Goal: Task Accomplishment & Management: Use online tool/utility

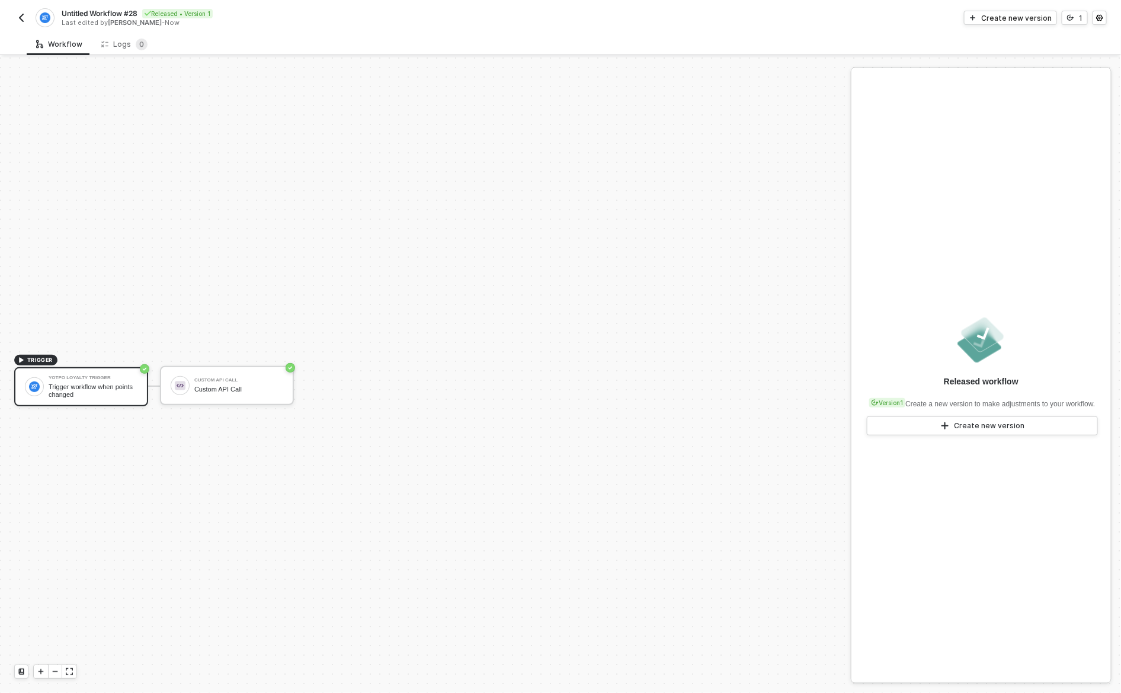
scroll to position [22, 0]
click at [124, 11] on span "Untitled Workflow #28" at bounding box center [100, 13] width 76 height 10
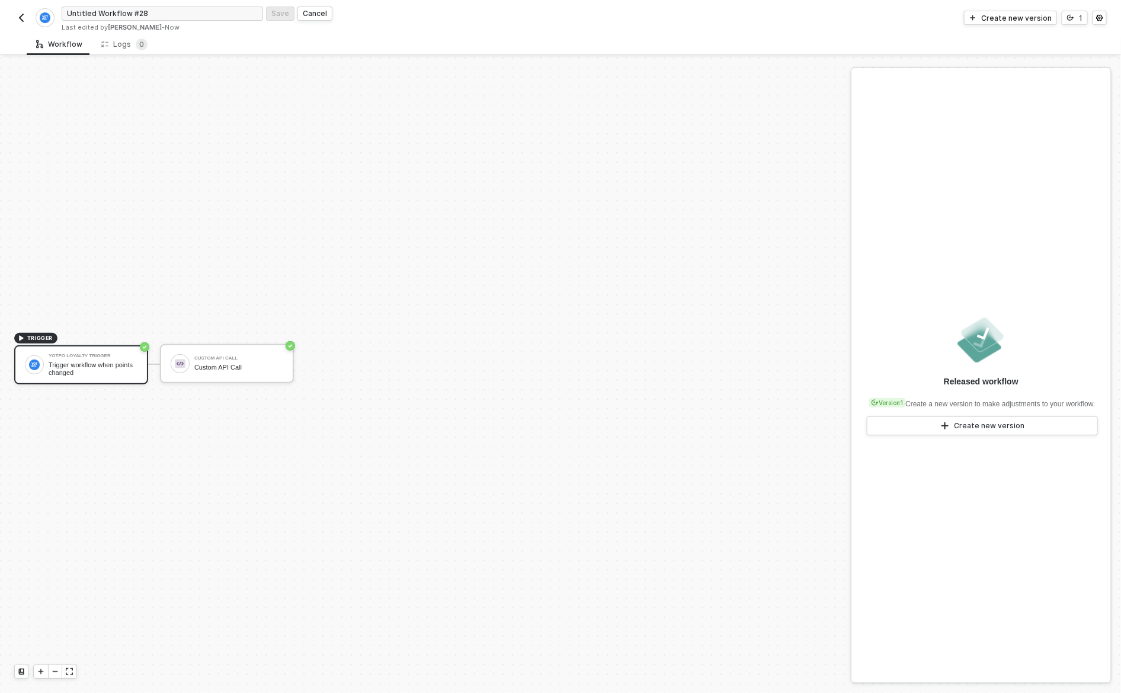
click at [124, 11] on input "Untitled Workflow #28" at bounding box center [163, 14] width 202 height 14
type input "Points"
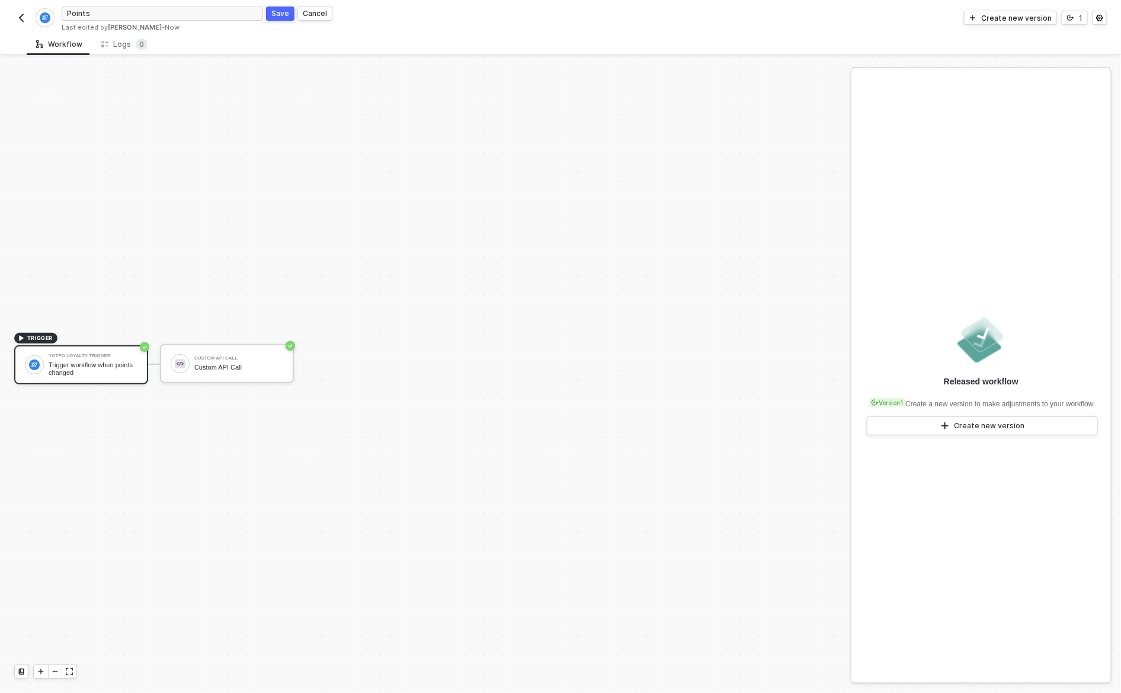
click at [278, 14] on div "Save" at bounding box center [280, 13] width 18 height 10
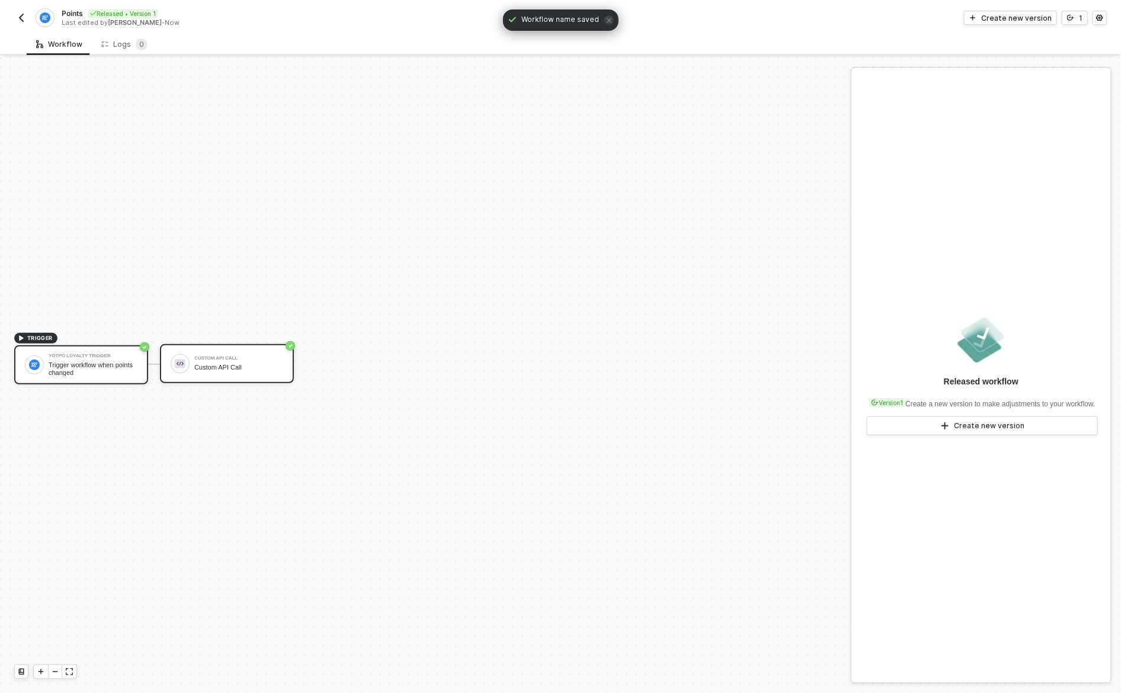
click at [232, 357] on div "Custom API Call" at bounding box center [238, 358] width 89 height 5
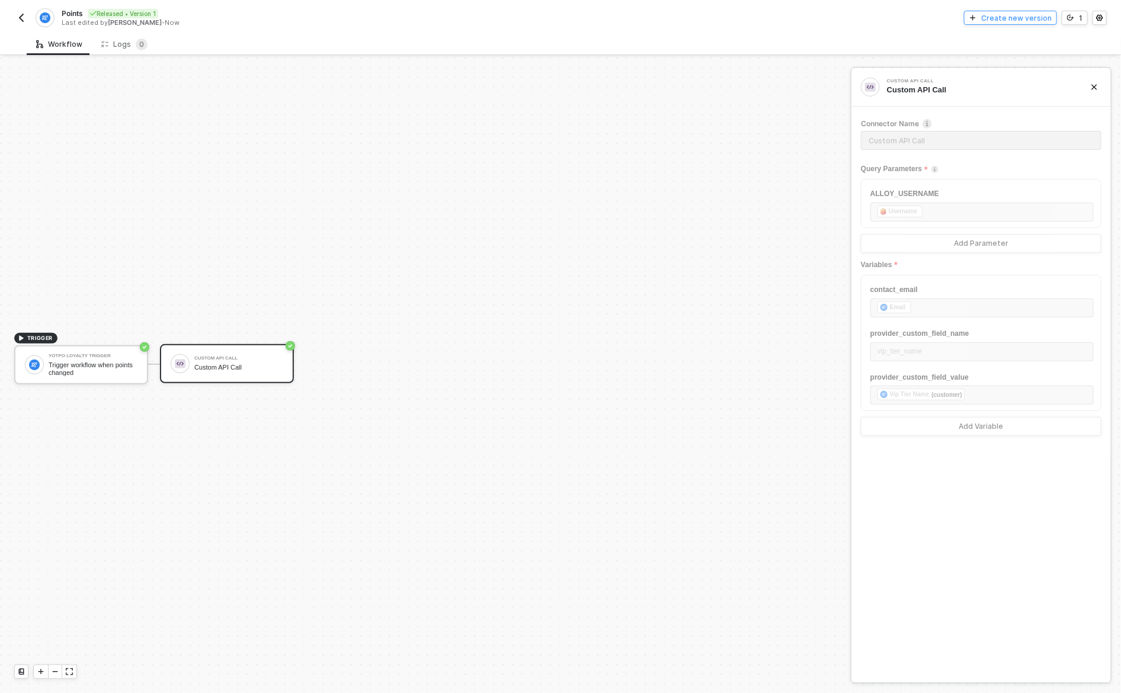
click at [1019, 23] on button "Create new version" at bounding box center [1010, 18] width 93 height 14
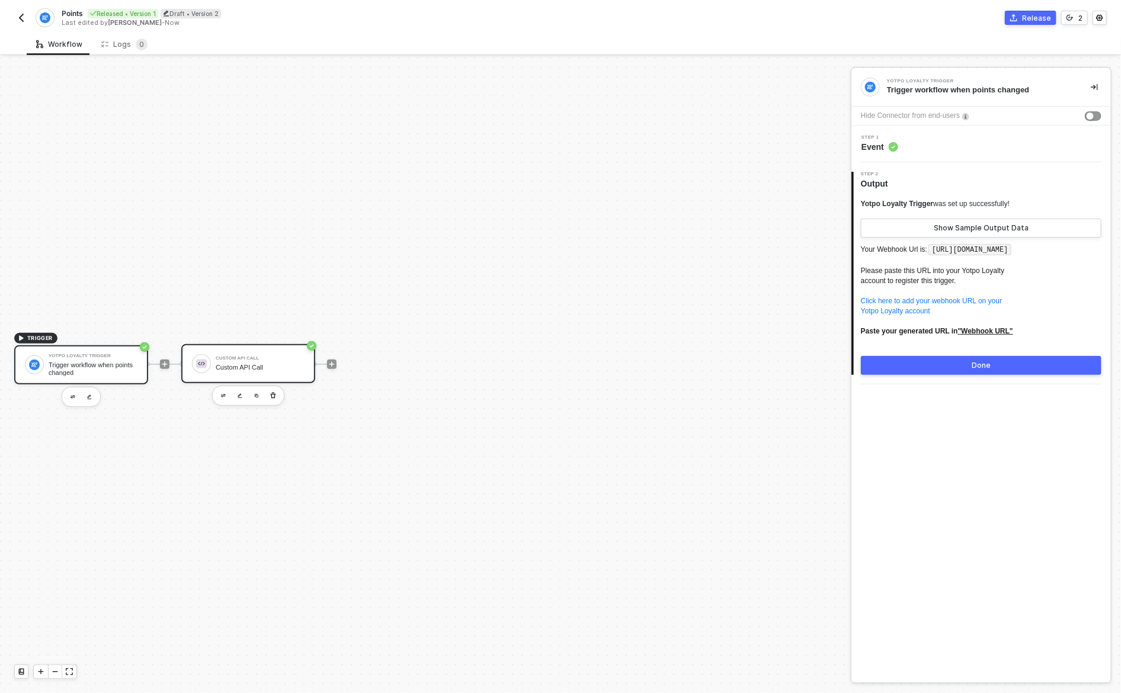
click at [245, 375] on div "Custom API Call Custom API Call" at bounding box center [248, 363] width 134 height 39
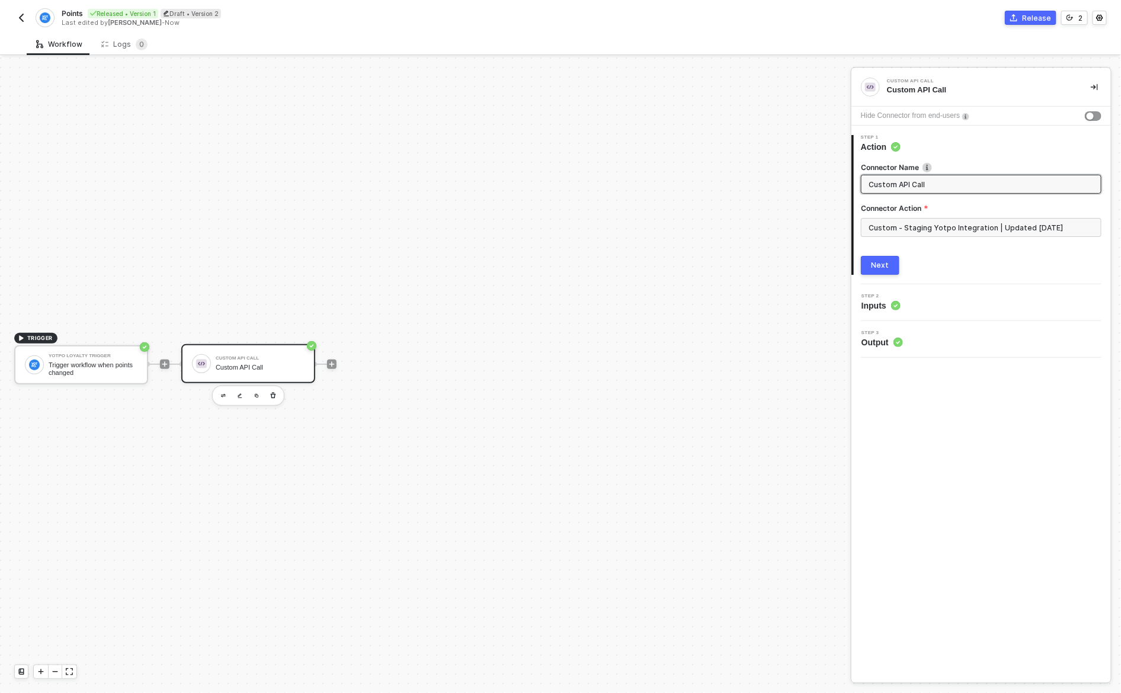
click at [907, 306] on div "Step 2 Inputs" at bounding box center [983, 303] width 257 height 18
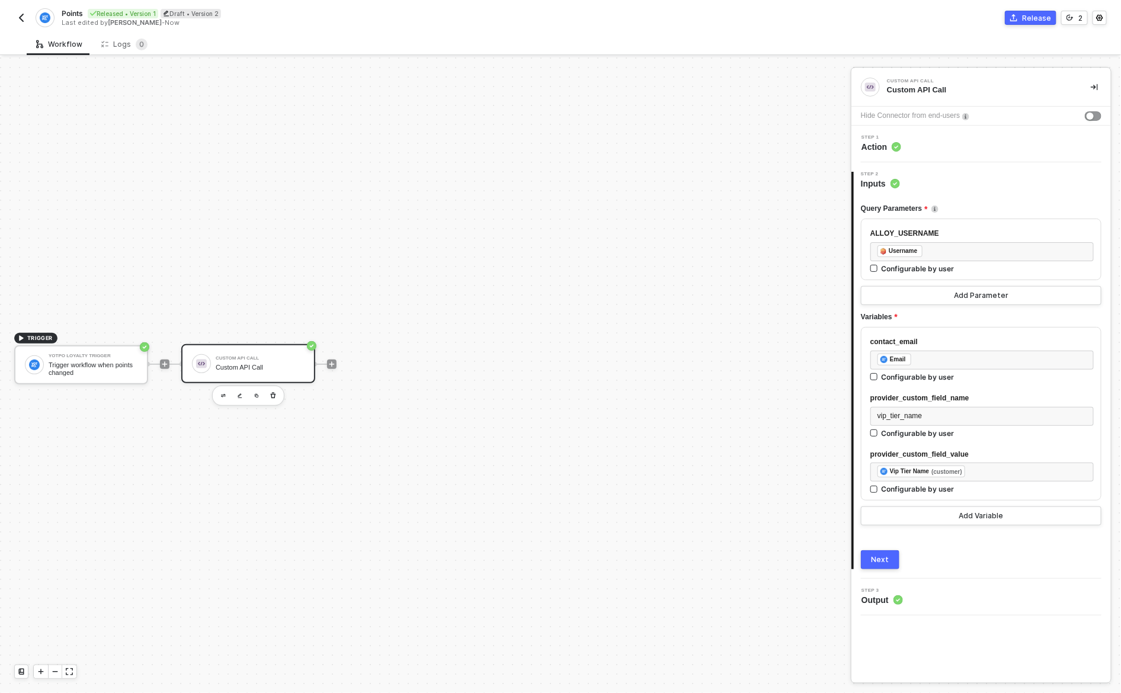
click at [872, 559] on div "Next" at bounding box center [881, 559] width 18 height 9
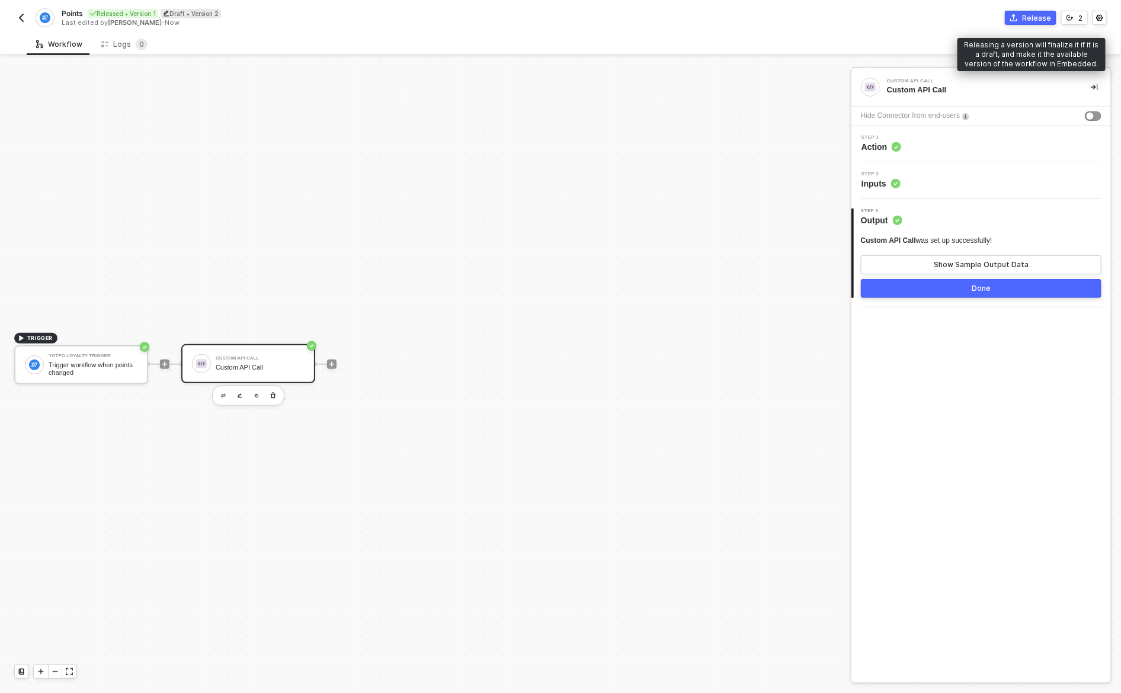
click at [1040, 18] on div "Release" at bounding box center [1036, 18] width 29 height 10
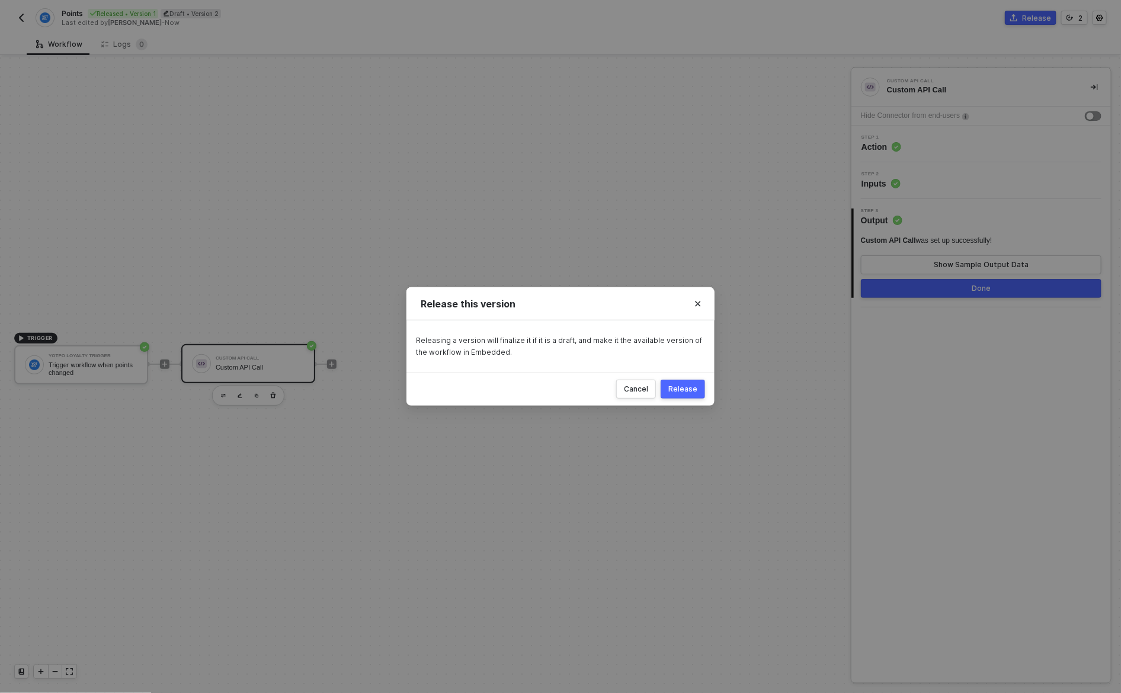
click at [678, 392] on div "Release" at bounding box center [683, 389] width 29 height 9
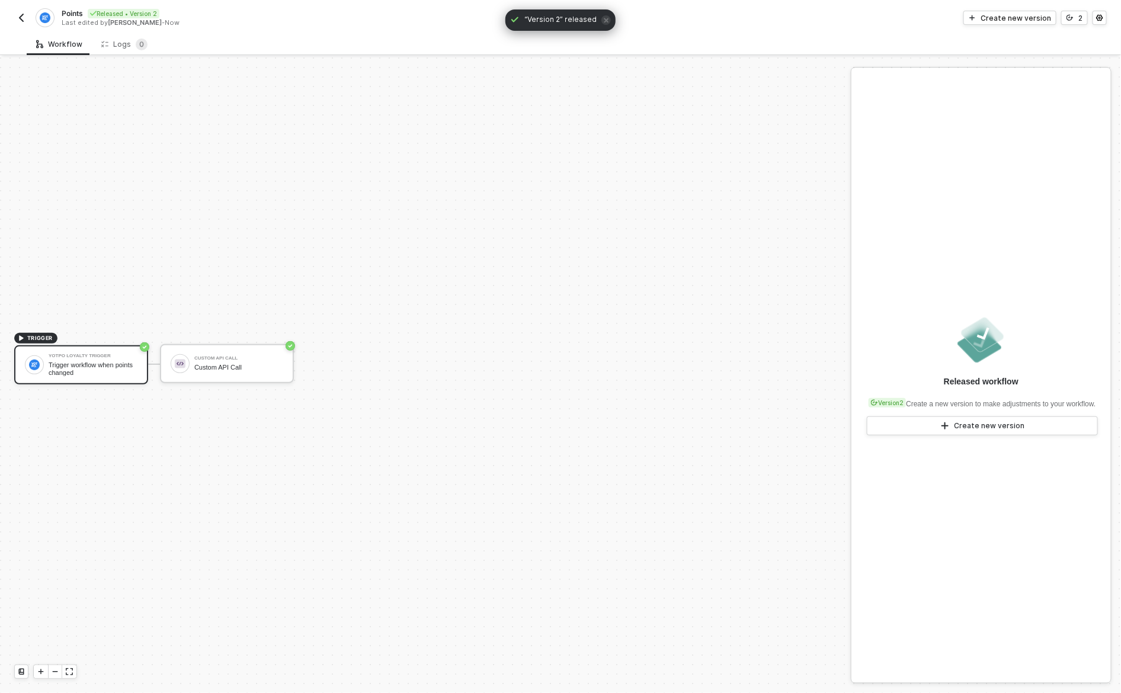
click at [19, 19] on img "button" at bounding box center [21, 17] width 9 height 9
